Goal: Task Accomplishment & Management: Manage account settings

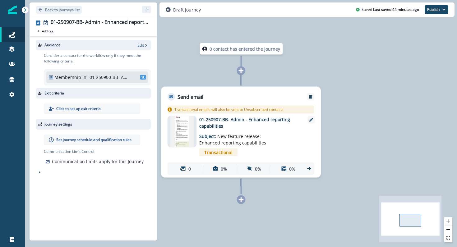
click at [144, 42] on div "Audience Edit" at bounding box center [93, 45] width 115 height 11
click at [143, 47] on p "Edit" at bounding box center [140, 45] width 7 height 5
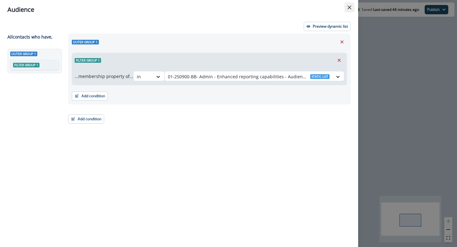
click at [350, 3] on button "Close" at bounding box center [349, 7] width 10 height 10
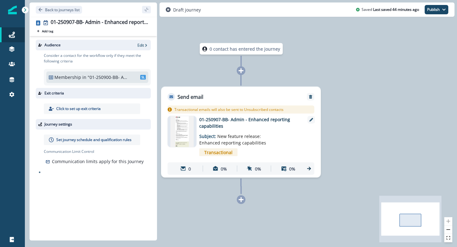
click at [73, 143] on div "Set journey schedule and qualification rules" at bounding box center [92, 140] width 96 height 11
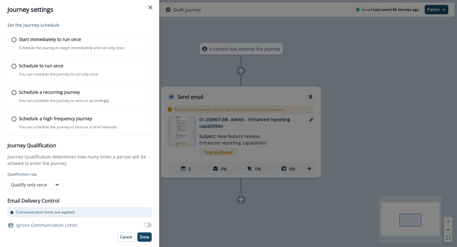
click at [145, 224] on span at bounding box center [146, 225] width 4 height 4
click at [72, 44] on div "Start immediately to run once Schedule the journey to begin immediately and run…" at bounding box center [83, 43] width 130 height 15
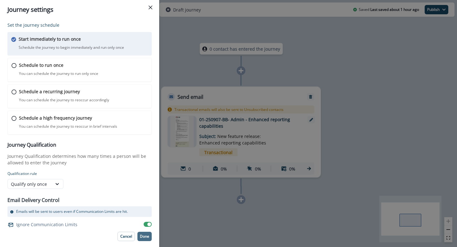
click at [144, 238] on p "Done" at bounding box center [144, 236] width 9 height 4
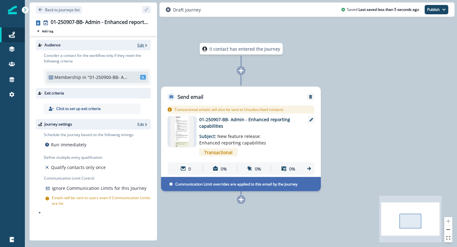
click at [141, 44] on p "Edit" at bounding box center [140, 45] width 7 height 5
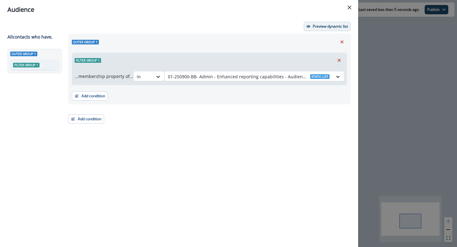
click at [311, 23] on button "Preview dynamic list" at bounding box center [327, 26] width 47 height 9
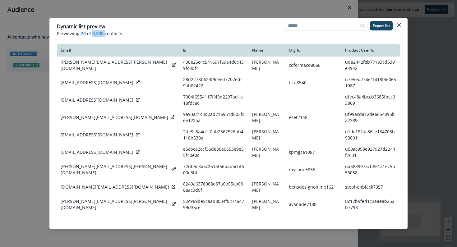
drag, startPoint x: 103, startPoint y: 34, endPoint x: 91, endPoint y: 34, distance: 12.1
click at [91, 34] on p "Previewing 20 of 3,390 contacts" at bounding box center [228, 33] width 343 height 7
click at [403, 26] on button "Close" at bounding box center [399, 25] width 10 height 10
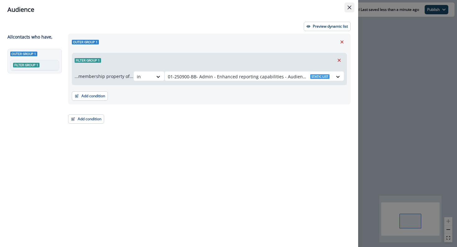
click at [348, 9] on icon "Close" at bounding box center [349, 8] width 4 height 4
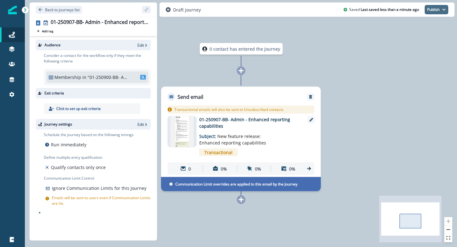
click at [430, 9] on button "Publish" at bounding box center [436, 9] width 24 height 9
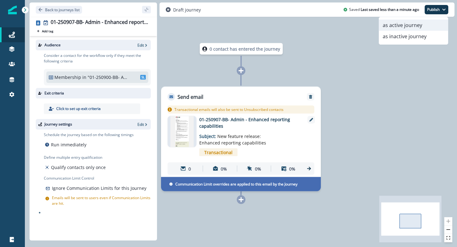
click at [426, 24] on button "as active journey" at bounding box center [413, 25] width 69 height 11
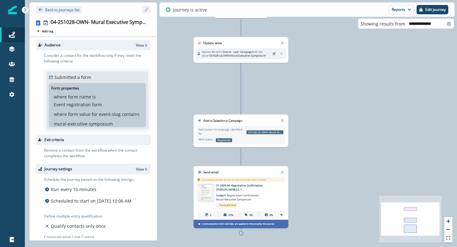
click at [202, 198] on img at bounding box center [205, 193] width 17 height 16
